Goal: Task Accomplishment & Management: Manage account settings

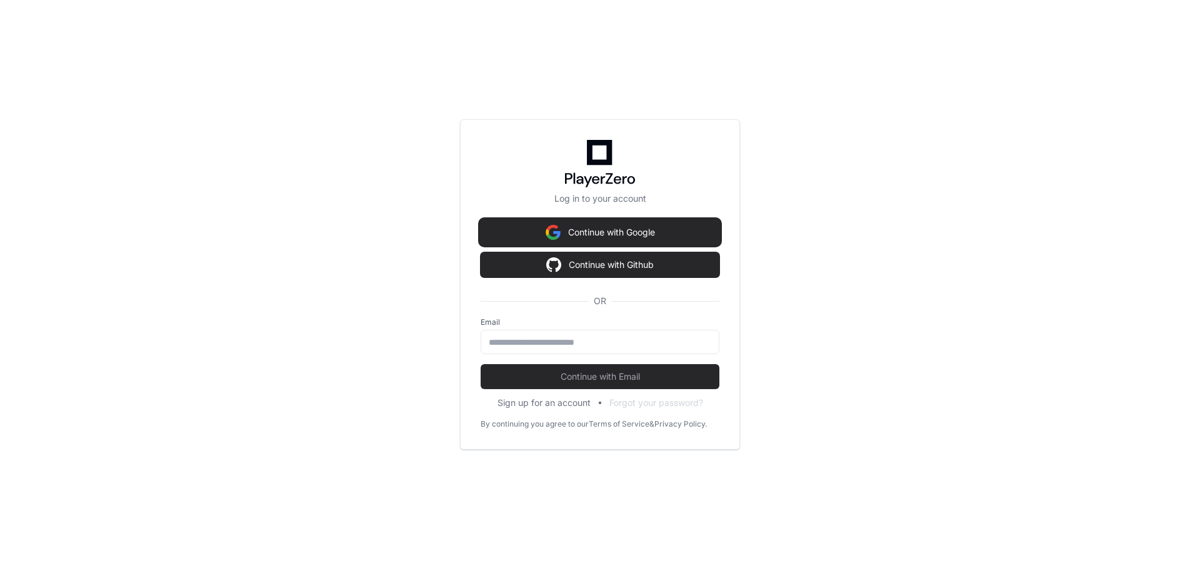
click at [551, 232] on img at bounding box center [553, 232] width 15 height 25
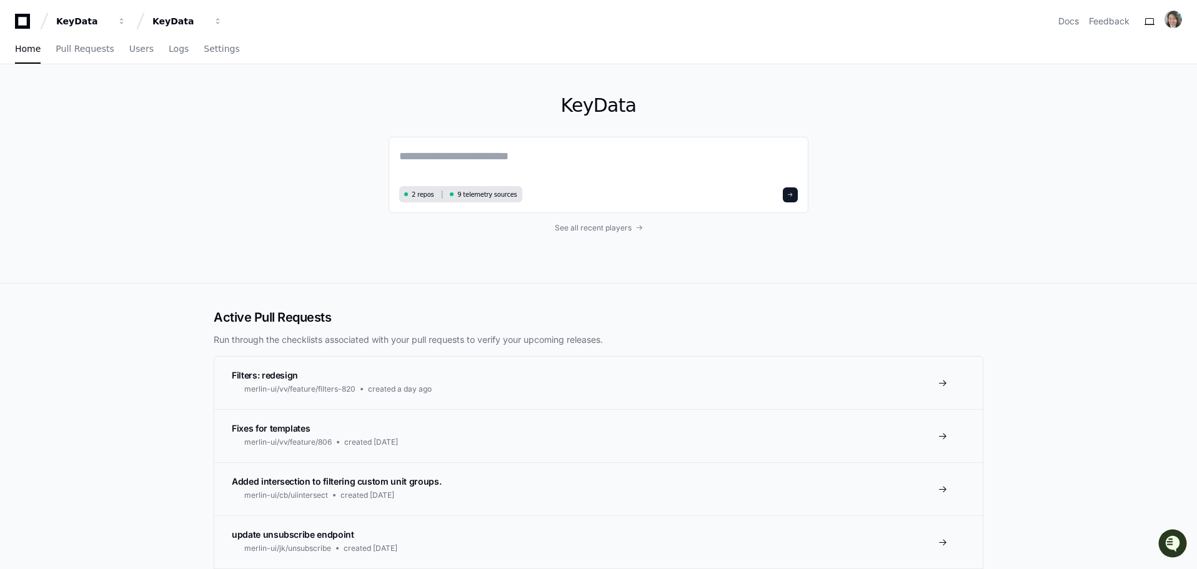
click at [1166, 19] on div "Docs Feedback" at bounding box center [1121, 21] width 124 height 21
click at [1172, 19] on img at bounding box center [1173, 19] width 17 height 17
click at [1085, 141] on link "User Settings" at bounding box center [1123, 151] width 77 height 20
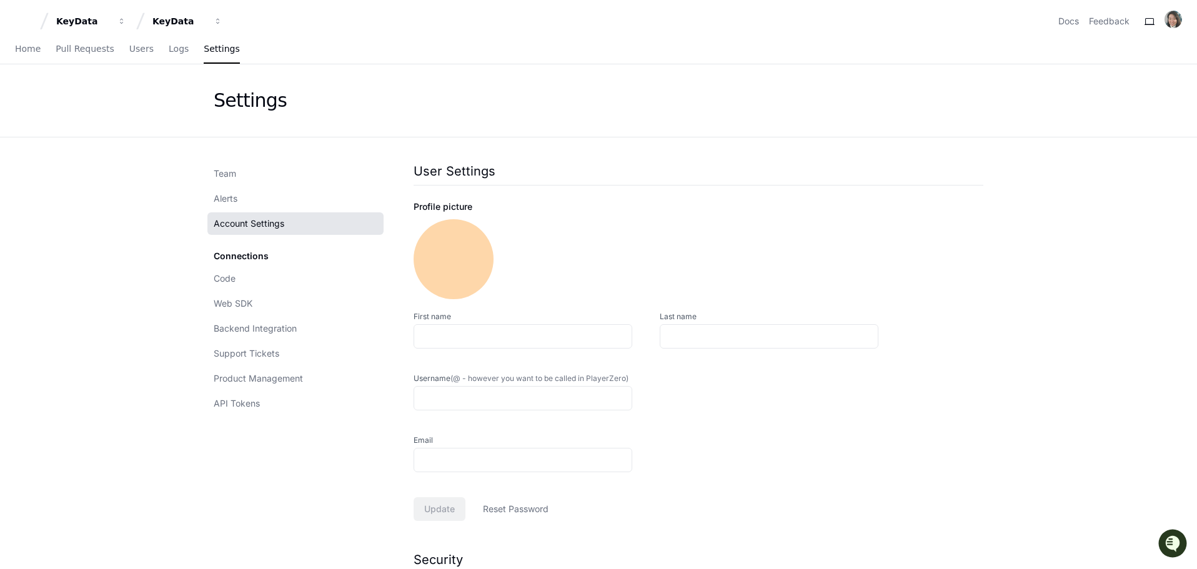
type input "***"
type input "******"
type input "**********"
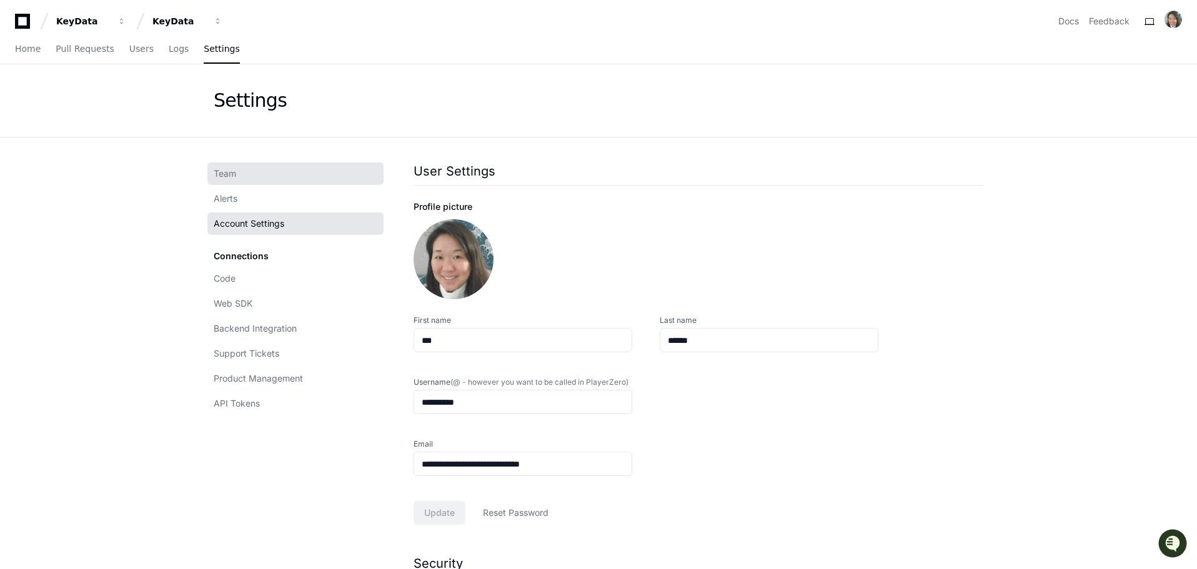
click at [231, 171] on span "Team" at bounding box center [225, 173] width 22 height 12
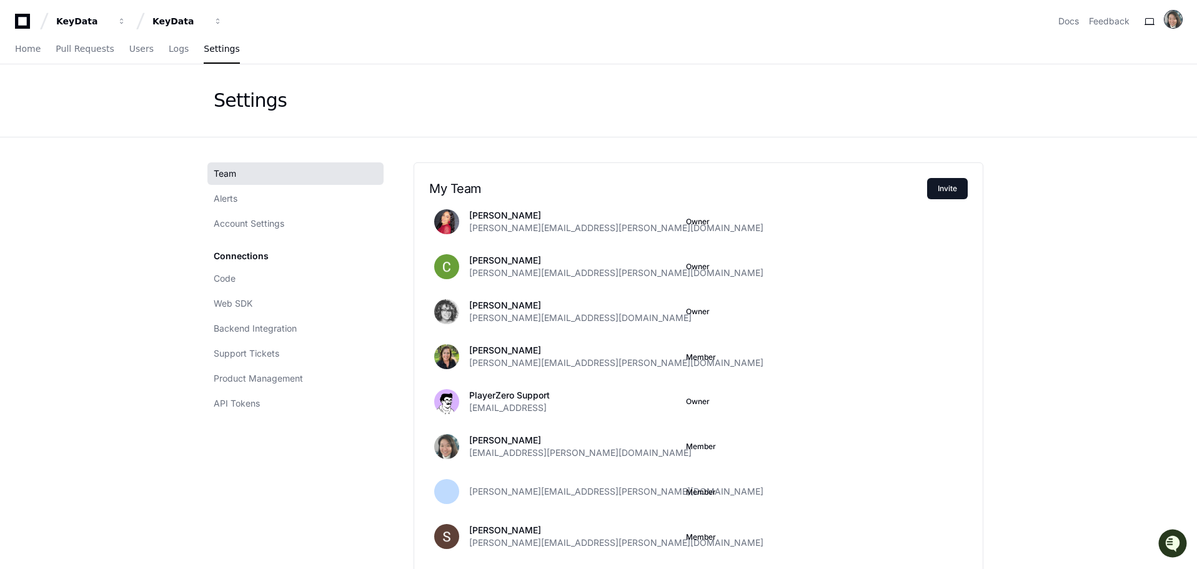
click at [1173, 15] on img at bounding box center [1173, 19] width 17 height 17
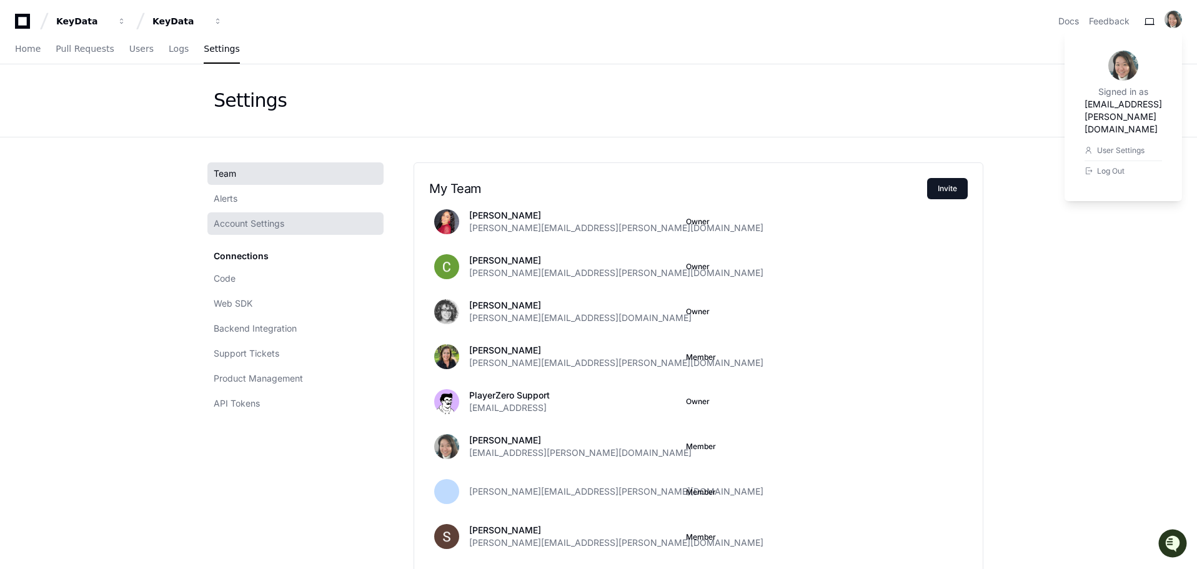
click at [231, 214] on link "Account Settings" at bounding box center [295, 223] width 176 height 22
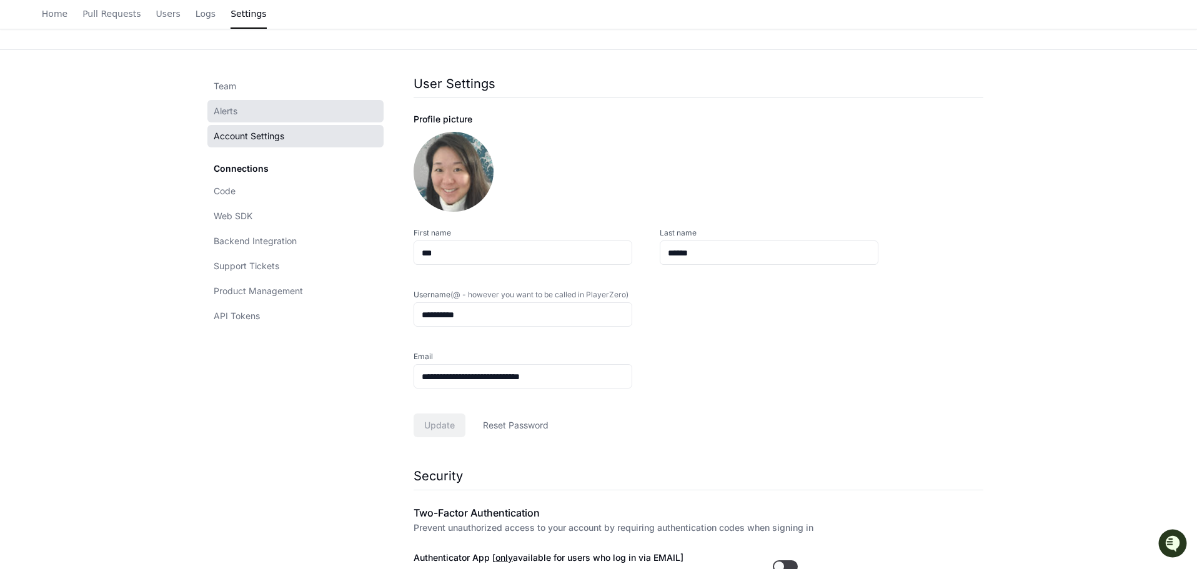
scroll to position [85, 0]
click at [223, 119] on span "Alerts" at bounding box center [226, 113] width 24 height 12
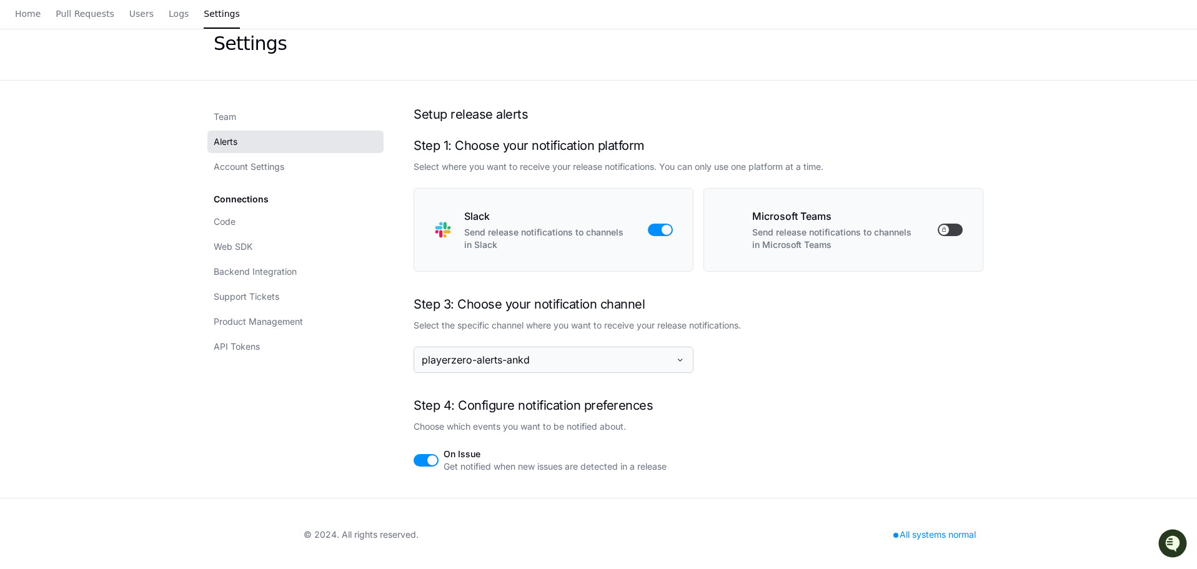
scroll to position [59, 0]
click at [665, 352] on span "playerzero-alerts-ankd" at bounding box center [546, 358] width 249 height 15
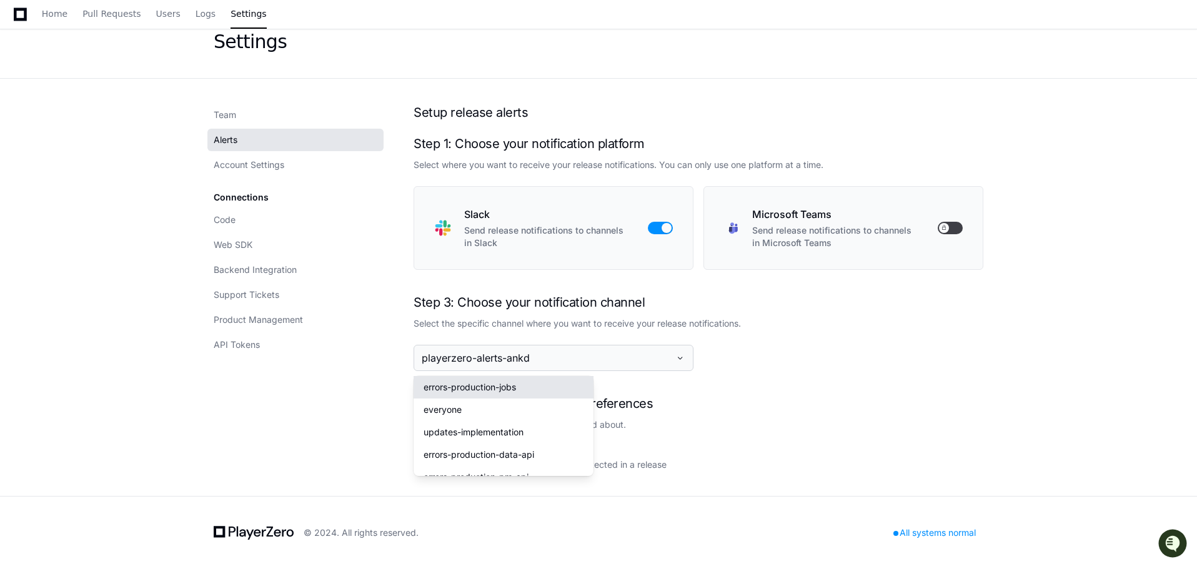
click at [872, 344] on div "Step 3: Choose your notification channel Select the specific channel where you …" at bounding box center [699, 333] width 570 height 76
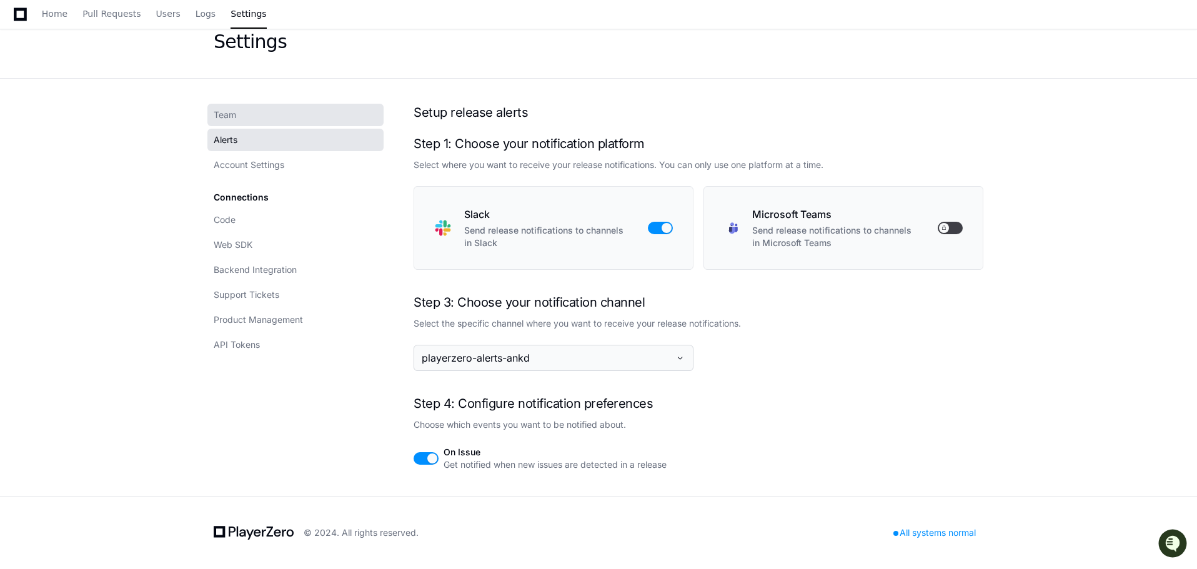
click at [227, 116] on span "Team" at bounding box center [225, 115] width 22 height 12
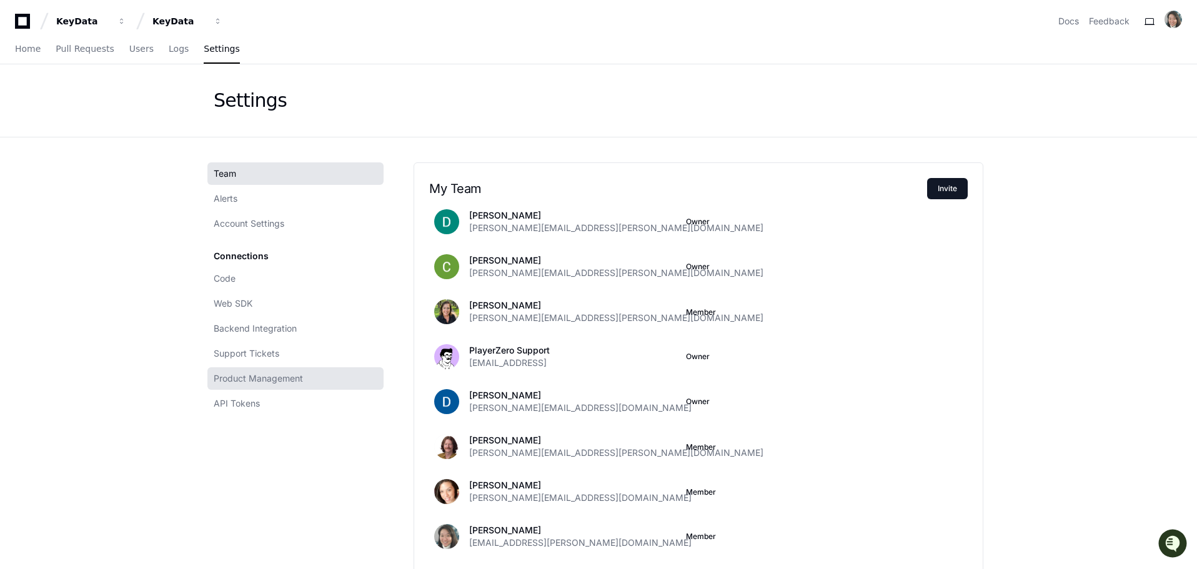
click at [236, 374] on span "Product Management" at bounding box center [258, 378] width 89 height 12
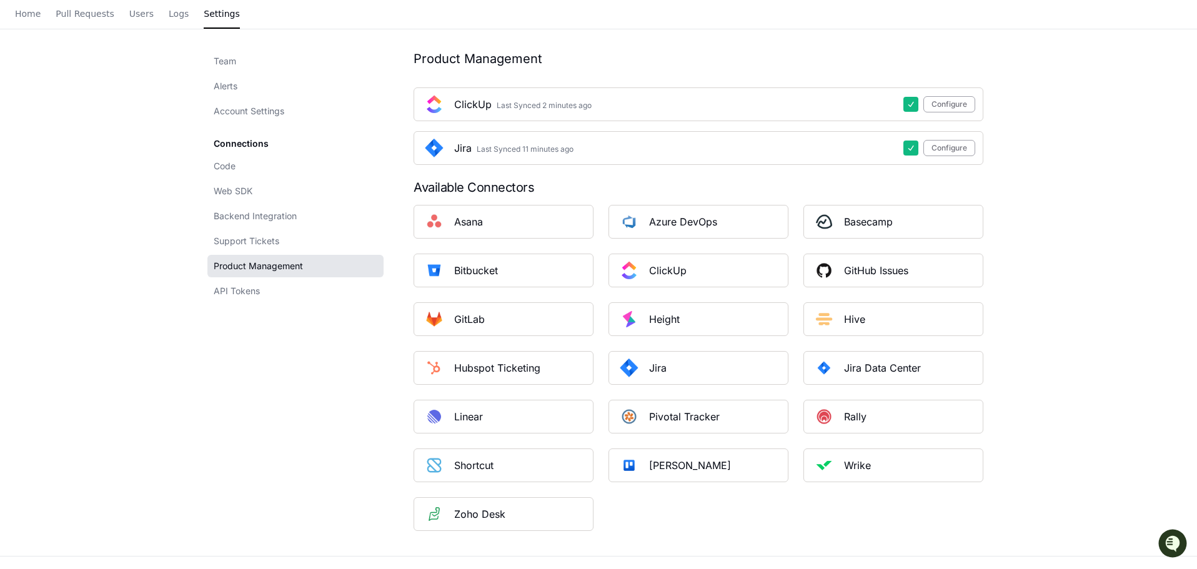
scroll to position [125, 0]
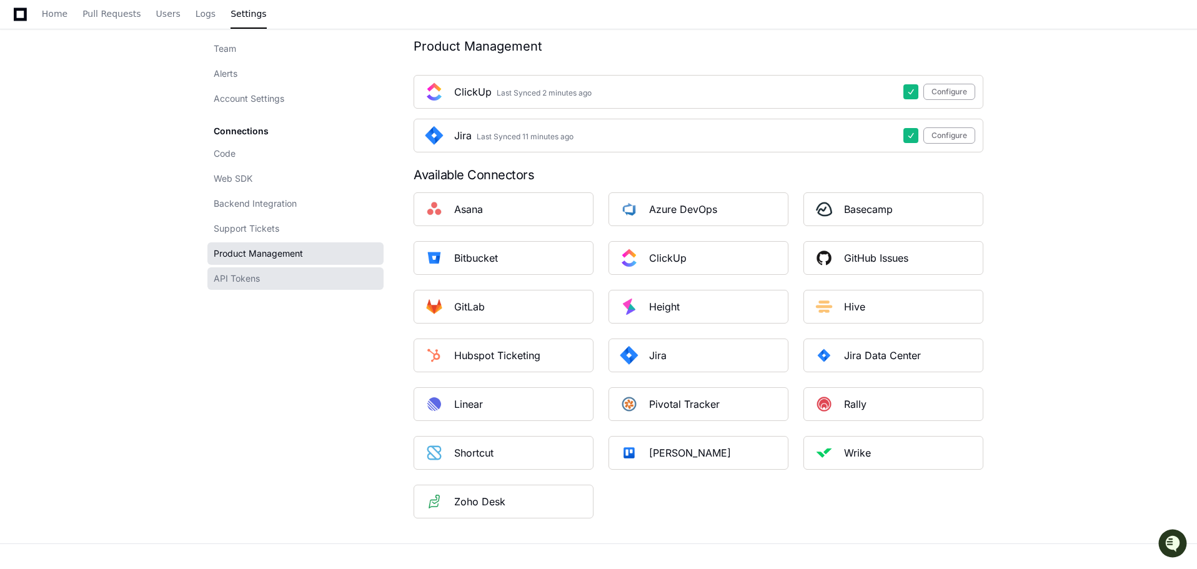
click at [228, 281] on span "API Tokens" at bounding box center [237, 278] width 46 height 12
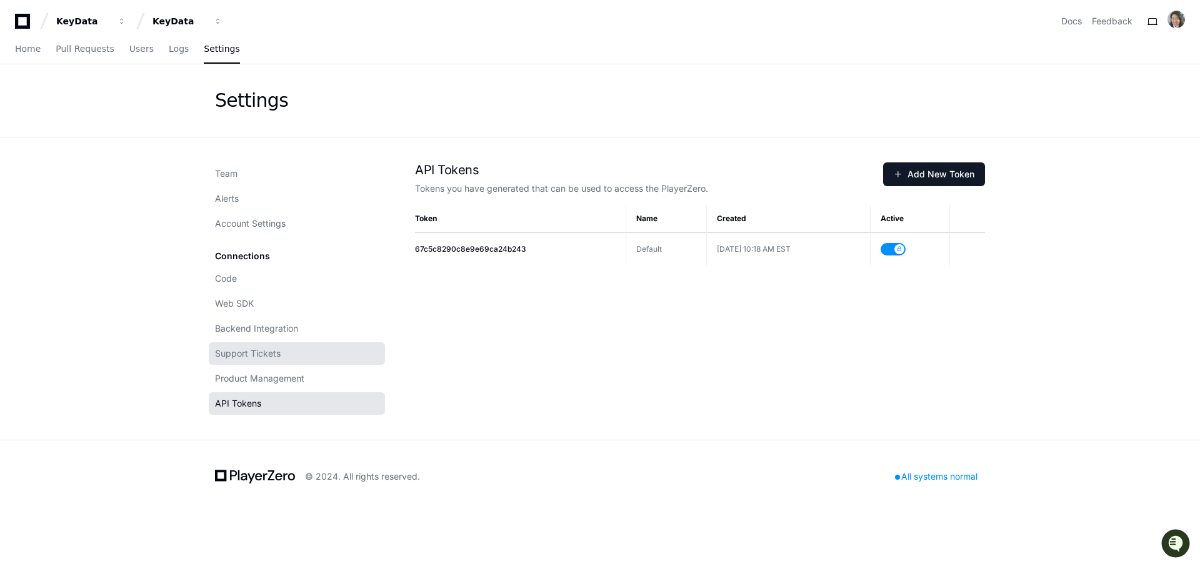
click at [254, 351] on span "Support Tickets" at bounding box center [248, 353] width 66 height 12
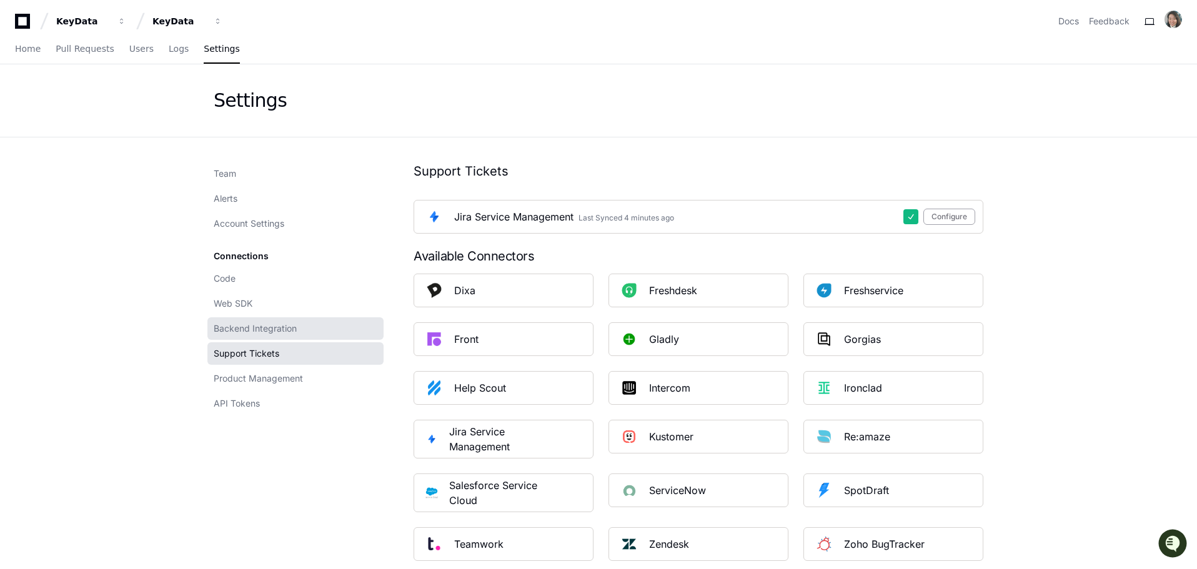
click at [238, 331] on span "Backend Integration" at bounding box center [255, 328] width 83 height 12
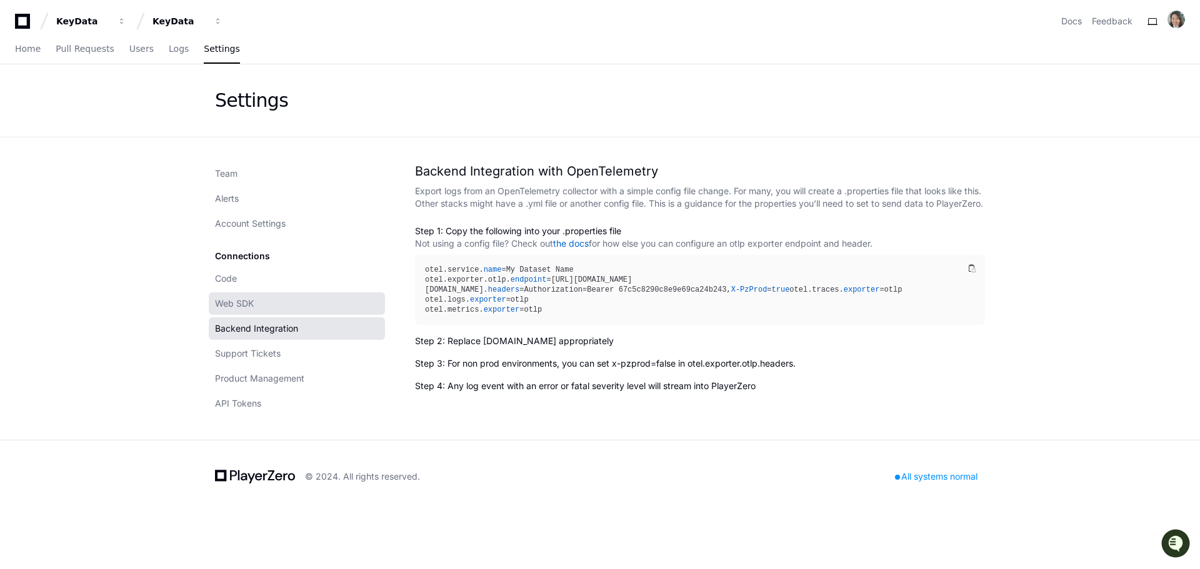
click at [246, 301] on span "Web SDK" at bounding box center [234, 303] width 39 height 12
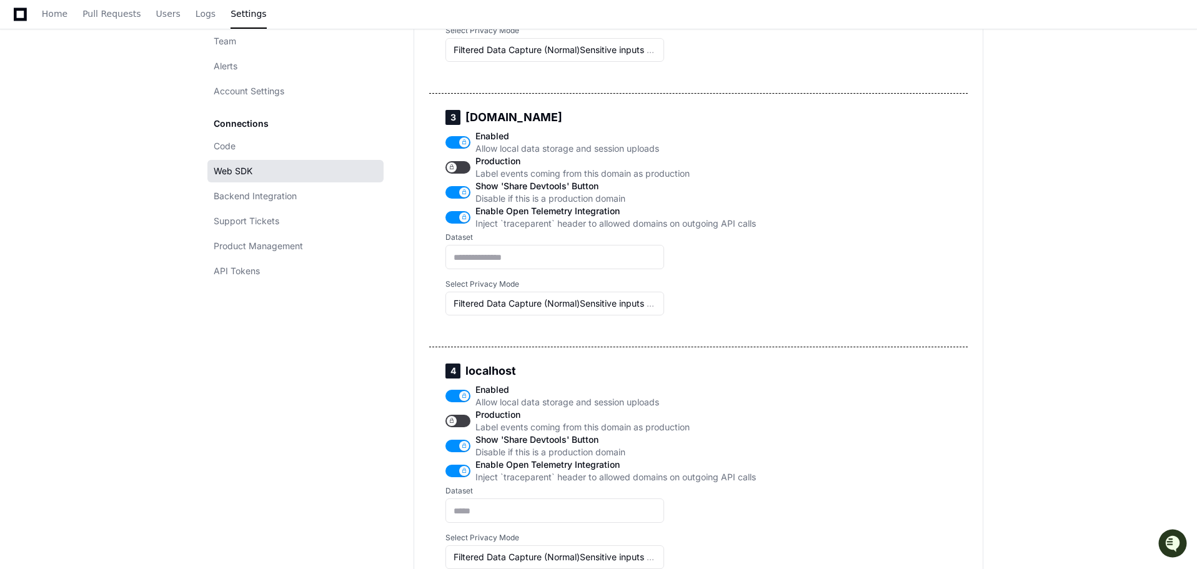
scroll to position [1000, 0]
click at [232, 151] on span "Code" at bounding box center [225, 146] width 22 height 12
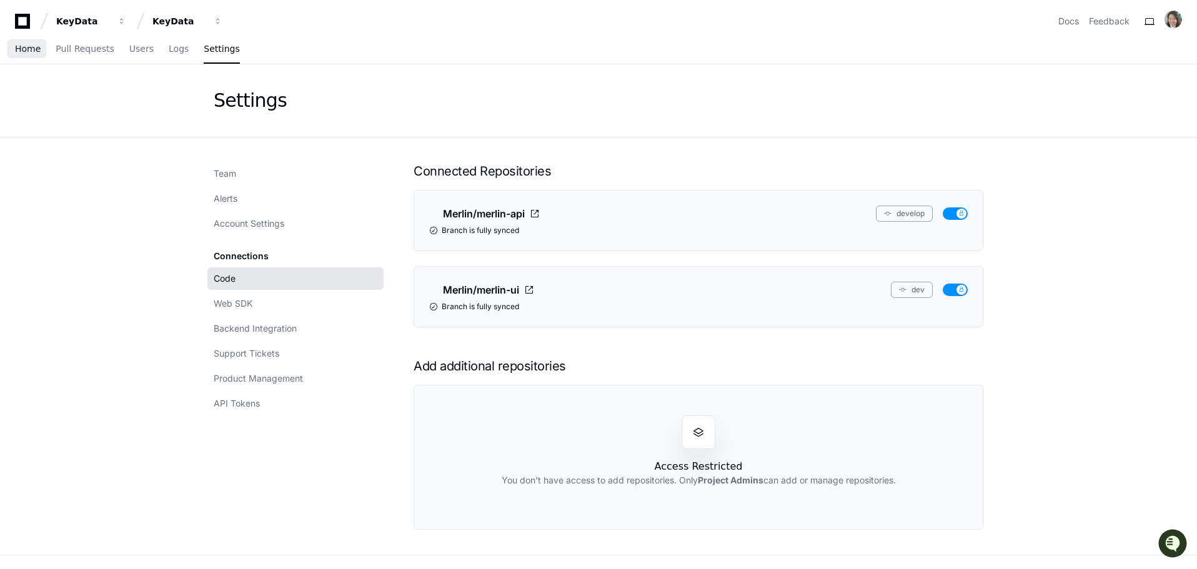
click at [17, 50] on span "Home" at bounding box center [28, 48] width 26 height 7
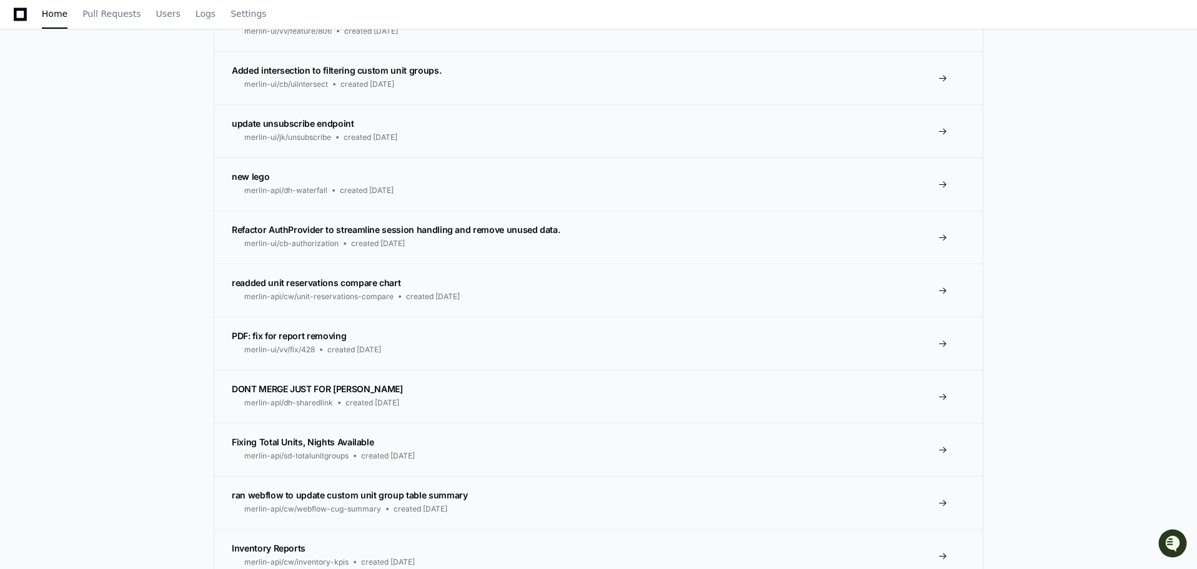
scroll to position [417, 0]
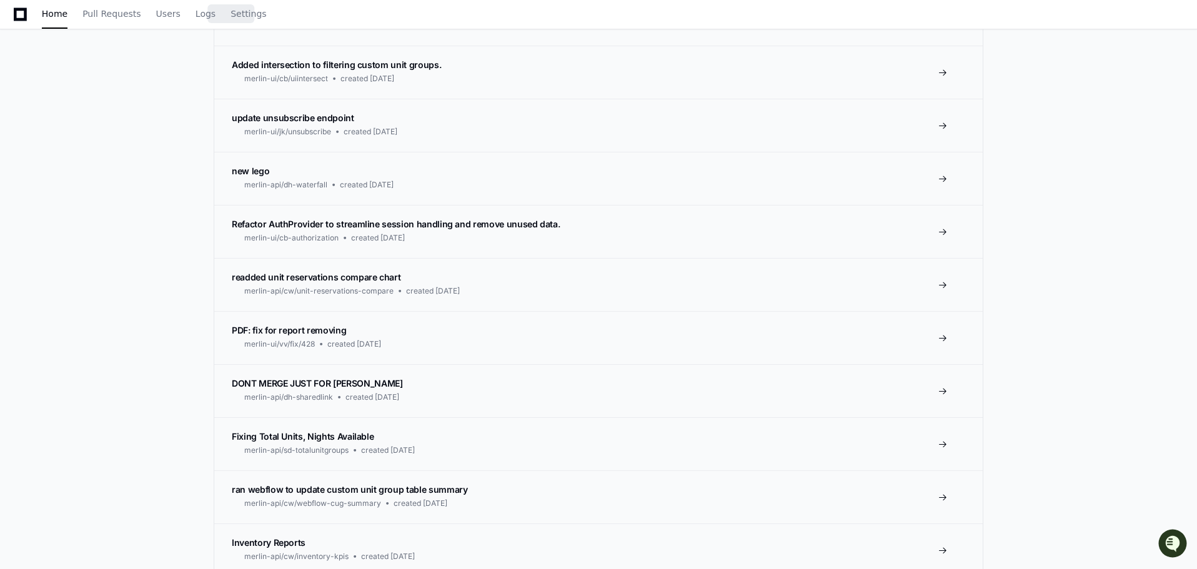
drag, startPoint x: 225, startPoint y: 19, endPoint x: 201, endPoint y: 29, distance: 26.3
click at [231, 20] on link "Settings" at bounding box center [249, 14] width 36 height 29
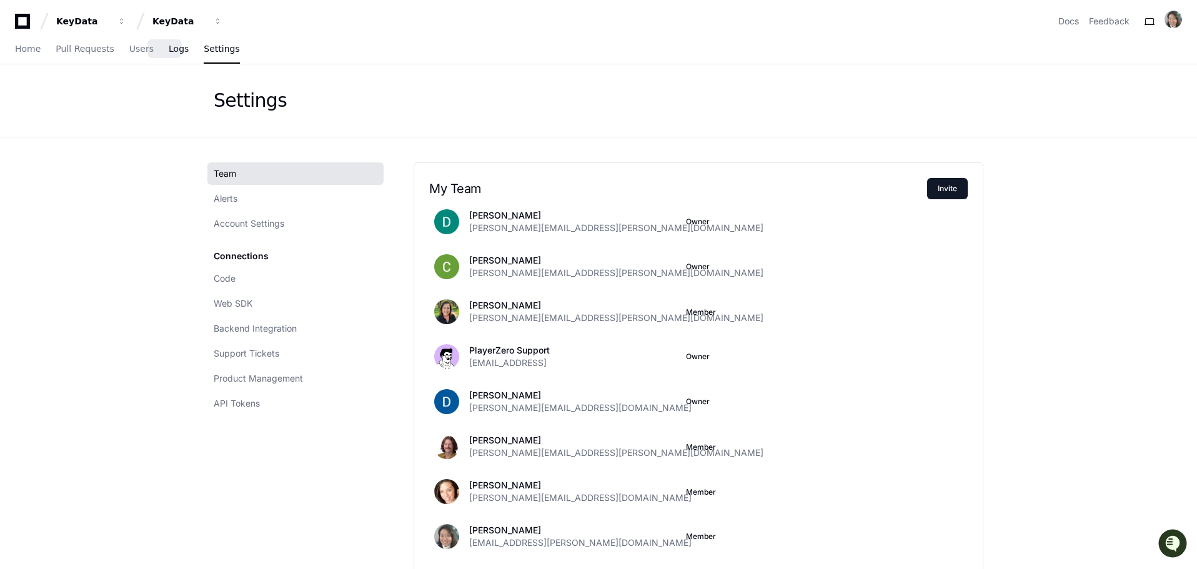
click at [169, 52] on span "Logs" at bounding box center [179, 48] width 20 height 7
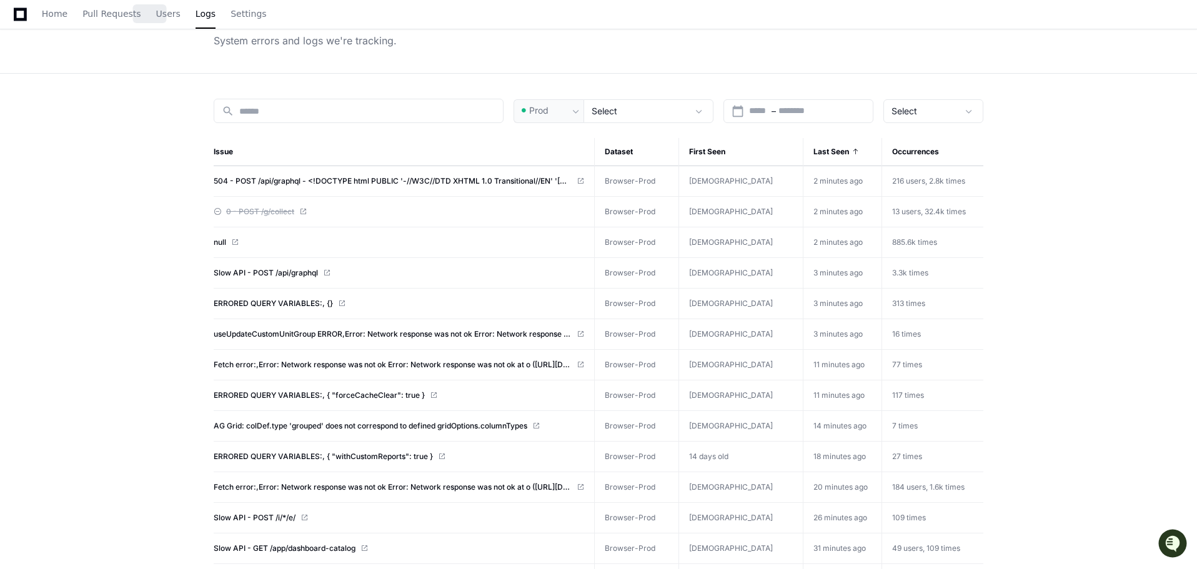
scroll to position [125, 0]
